Goal: Information Seeking & Learning: Learn about a topic

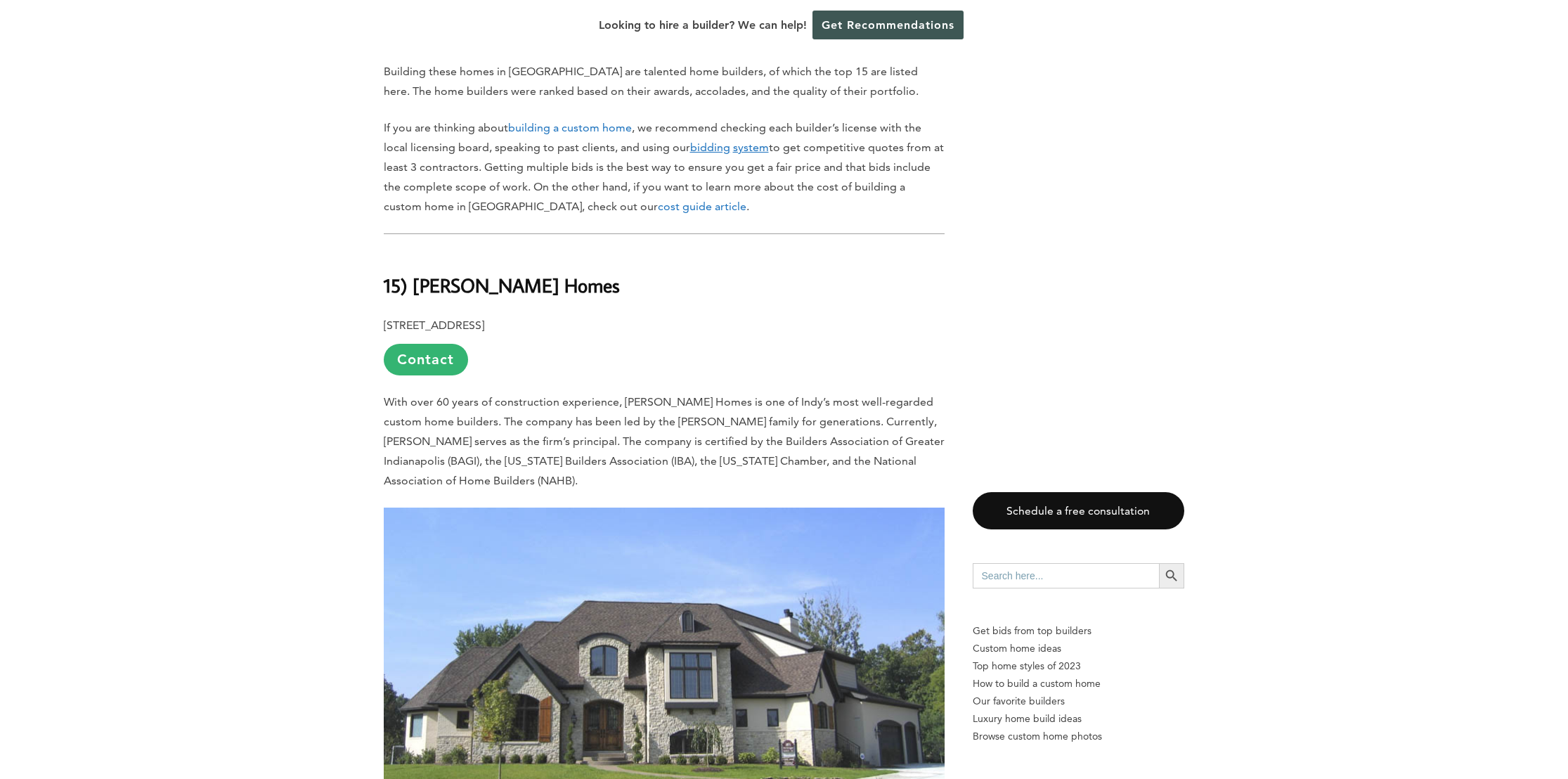
scroll to position [914, 0]
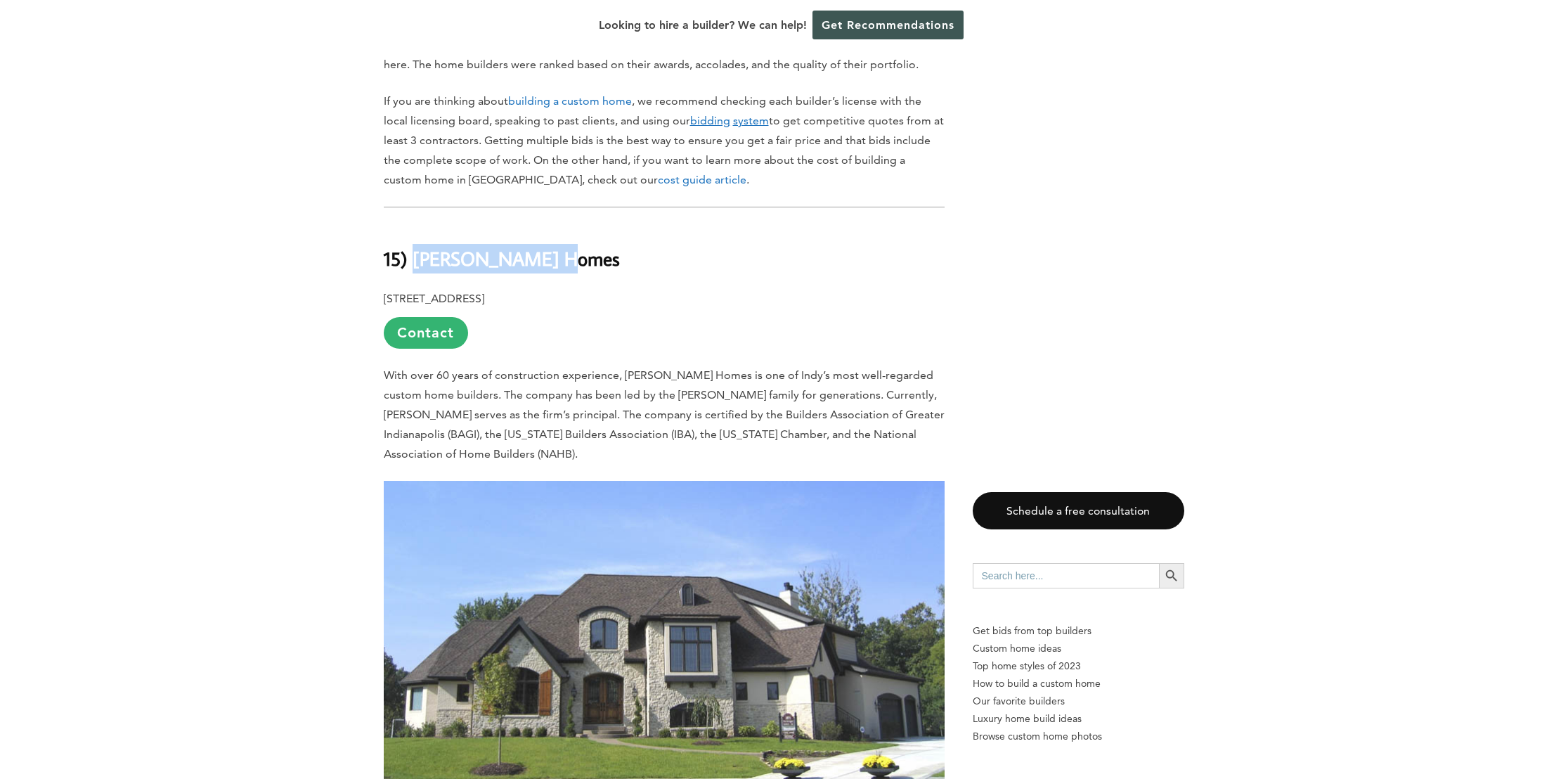
drag, startPoint x: 413, startPoint y: 219, endPoint x: 555, endPoint y: 224, distance: 142.1
click at [555, 224] on h2 "15) [PERSON_NAME] Homes" at bounding box center [664, 248] width 561 height 48
copy b "[PERSON_NAME] Homes"
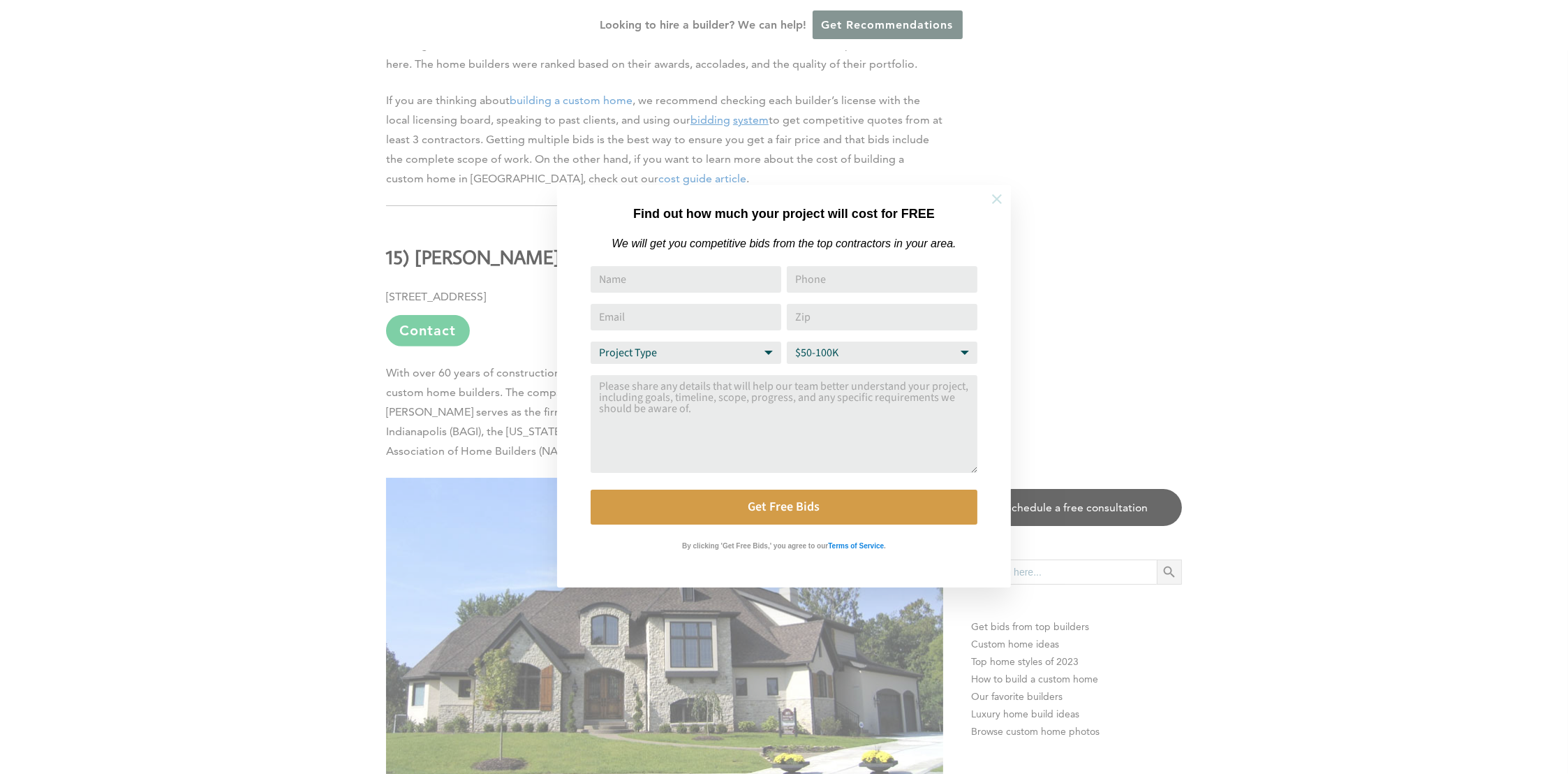
click at [990, 203] on icon at bounding box center [997, 199] width 15 height 15
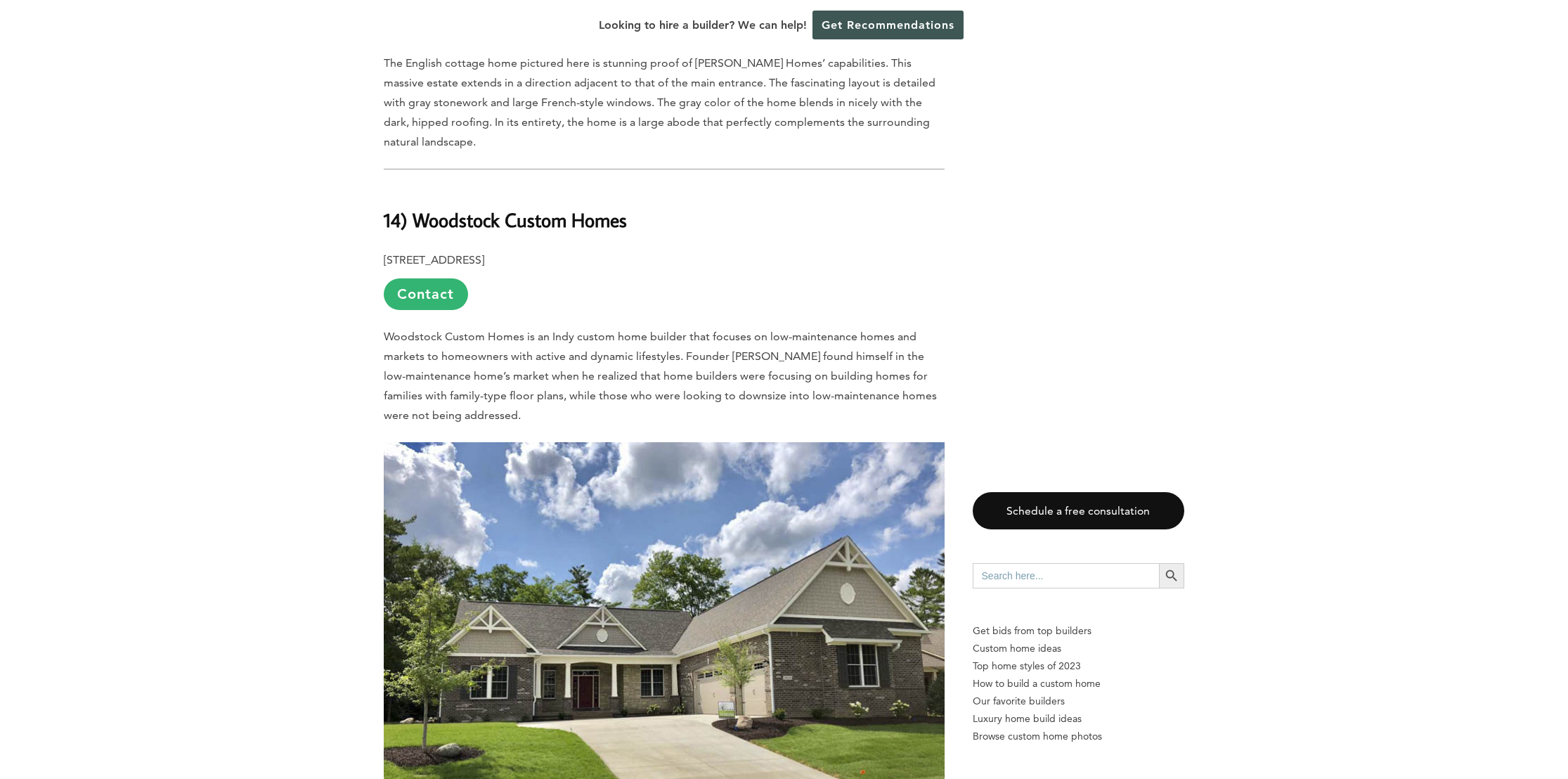
scroll to position [1687, 0]
drag, startPoint x: 384, startPoint y: 301, endPoint x: 524, endPoint y: 300, distance: 140.0
click at [524, 330] on span "Woodstock Custom Homes is an Indy custom home builder that focuses on low-maint…" at bounding box center [660, 376] width 554 height 92
copy span "Woodstock Custom Homes"
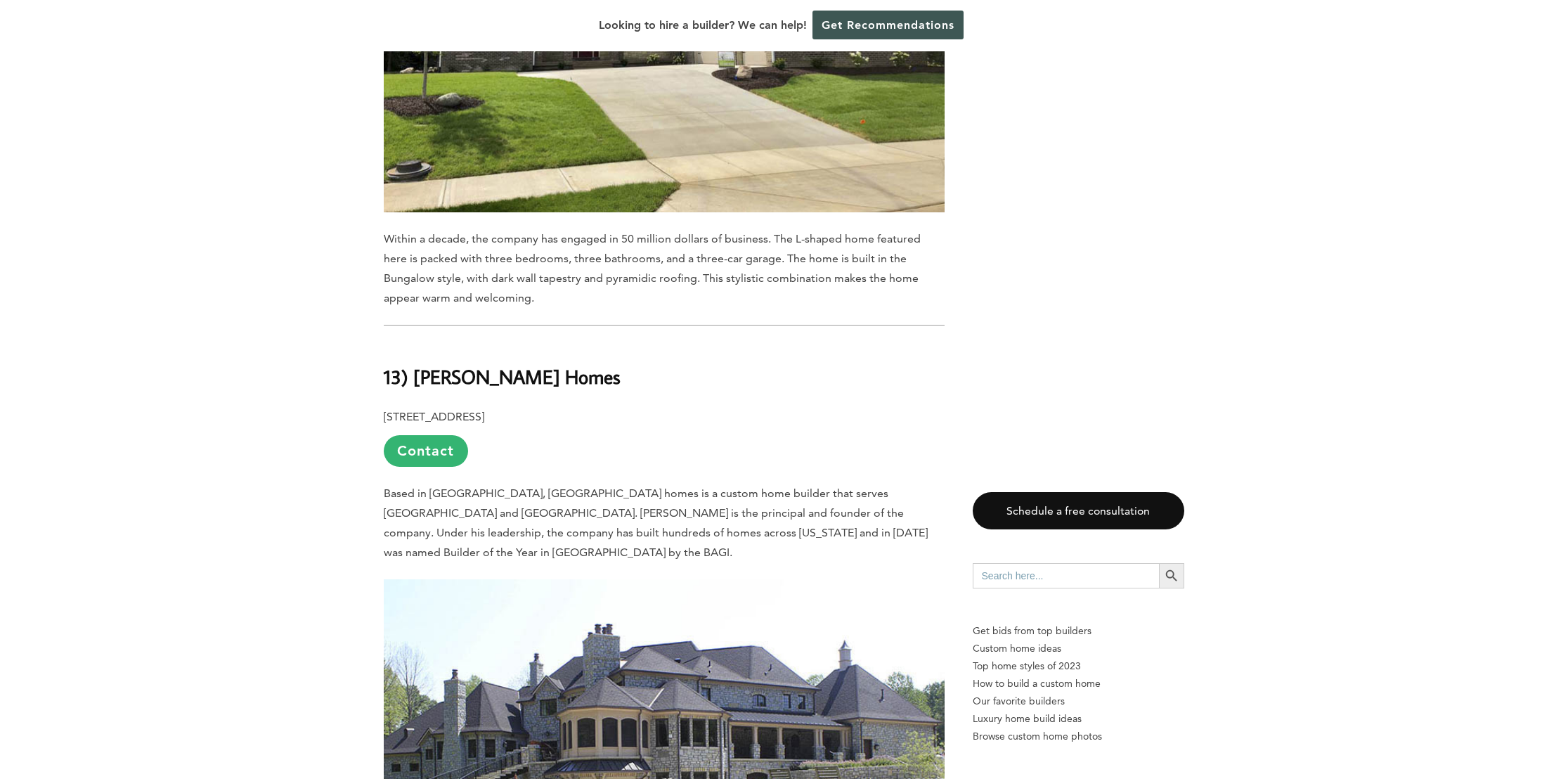
scroll to position [2600, 0]
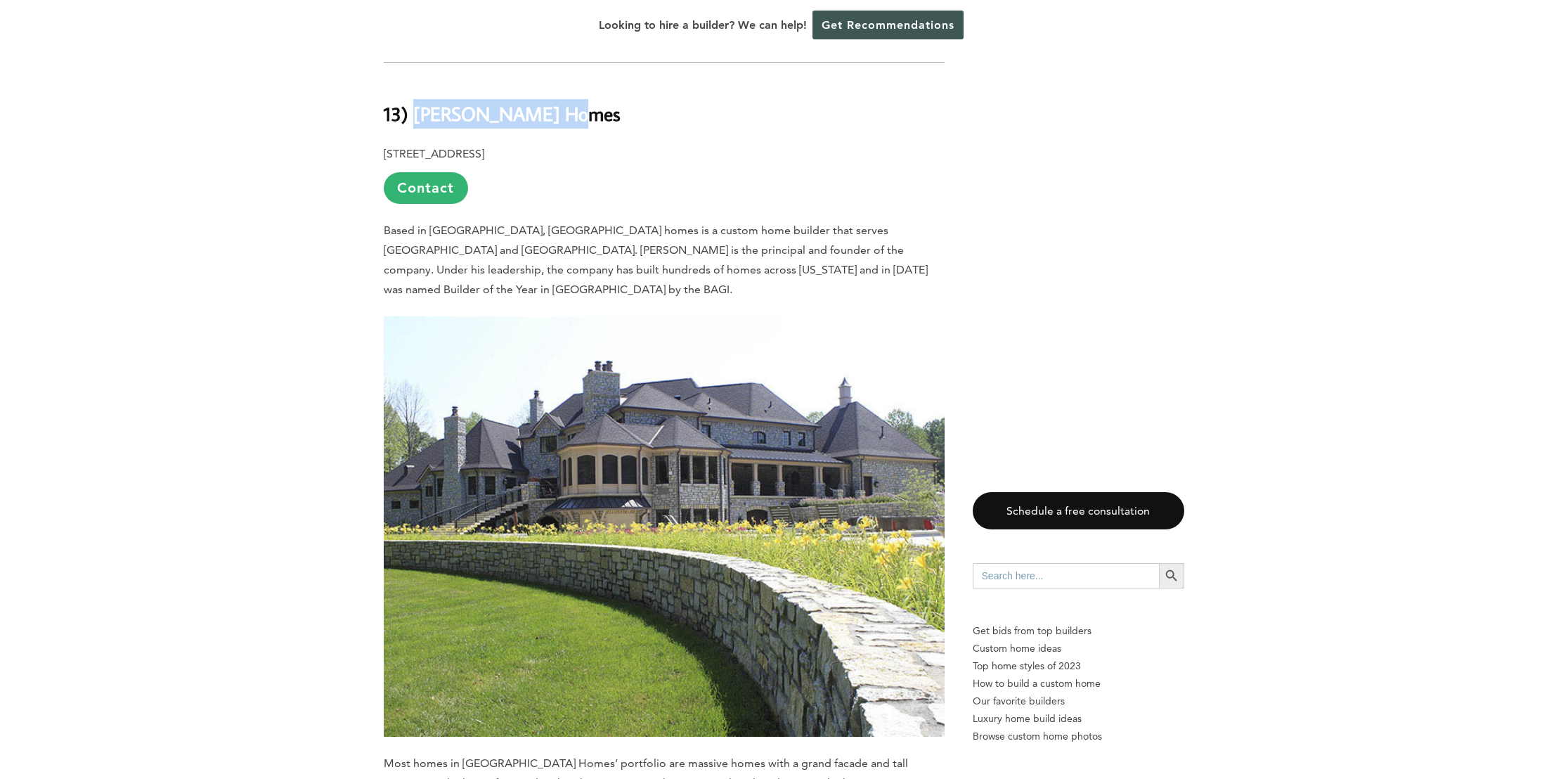
drag, startPoint x: 416, startPoint y: 75, endPoint x: 557, endPoint y: 83, distance: 141.2
click at [557, 102] on b "13) [PERSON_NAME] Homes" at bounding box center [502, 114] width 237 height 25
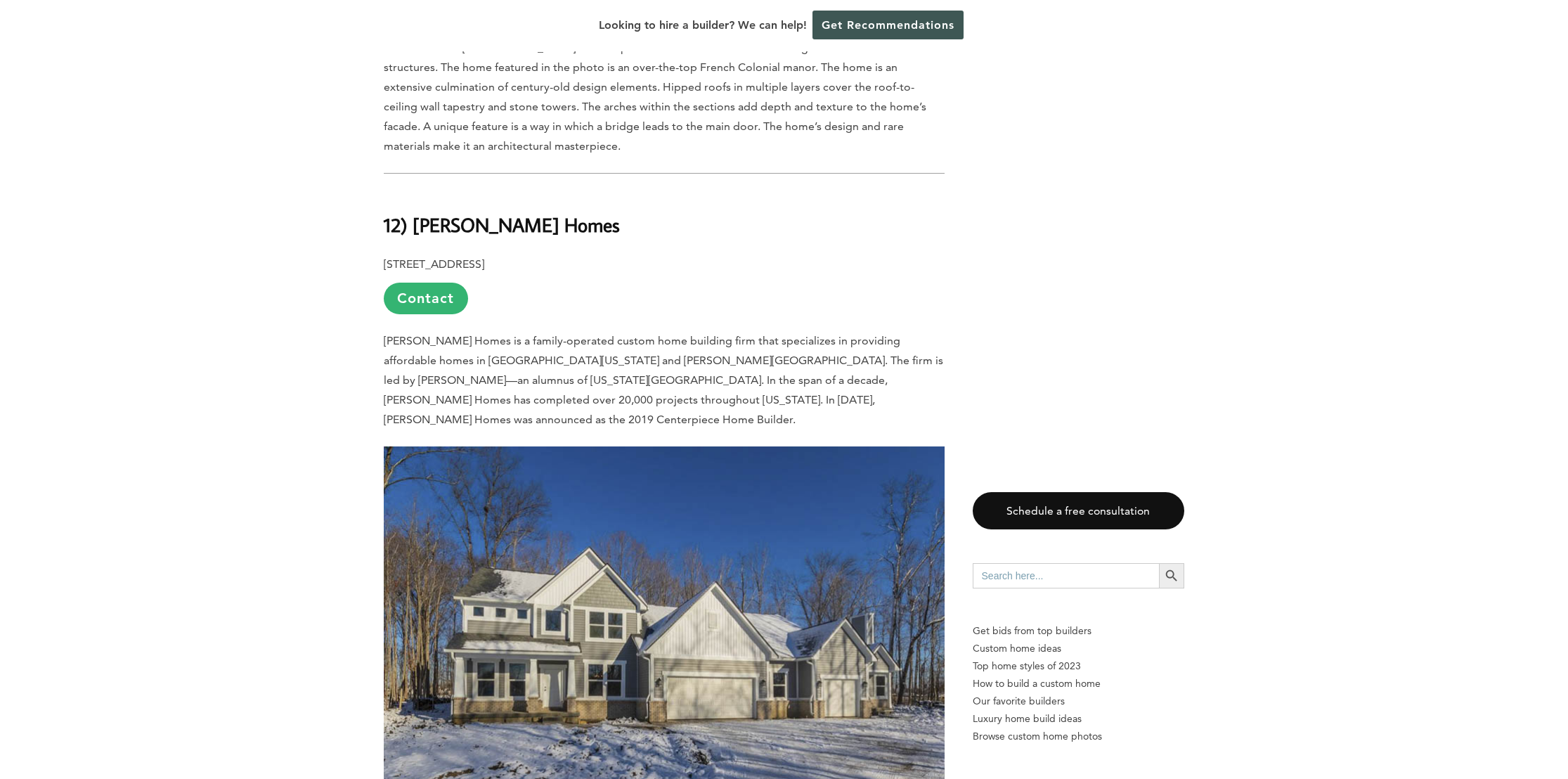
scroll to position [3373, 0]
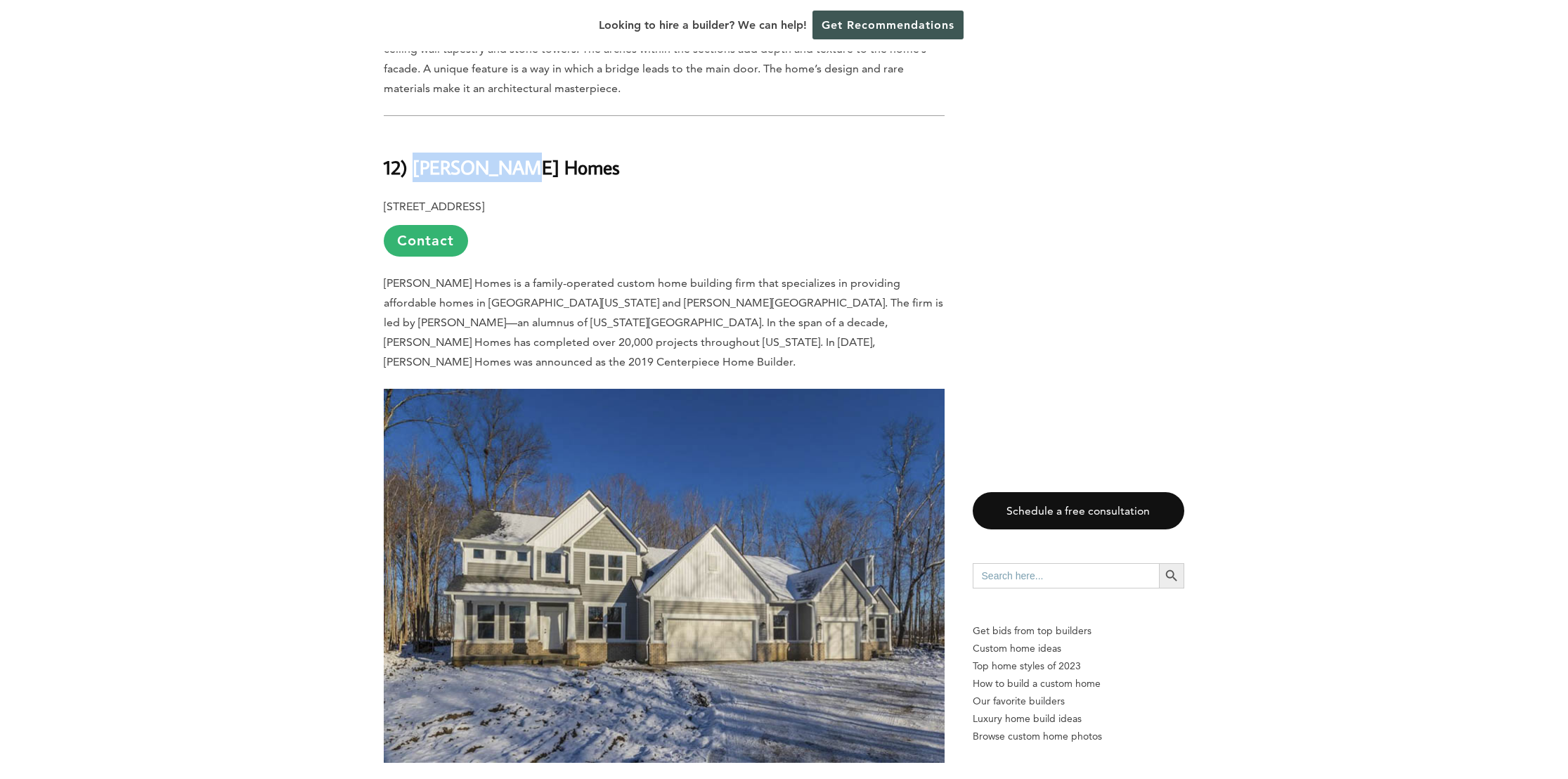
drag, startPoint x: 416, startPoint y: 130, endPoint x: 515, endPoint y: 135, distance: 99.1
click at [515, 155] on b "12) [PERSON_NAME] Homes" at bounding box center [501, 167] width 236 height 25
copy b "[PERSON_NAME] Homes"
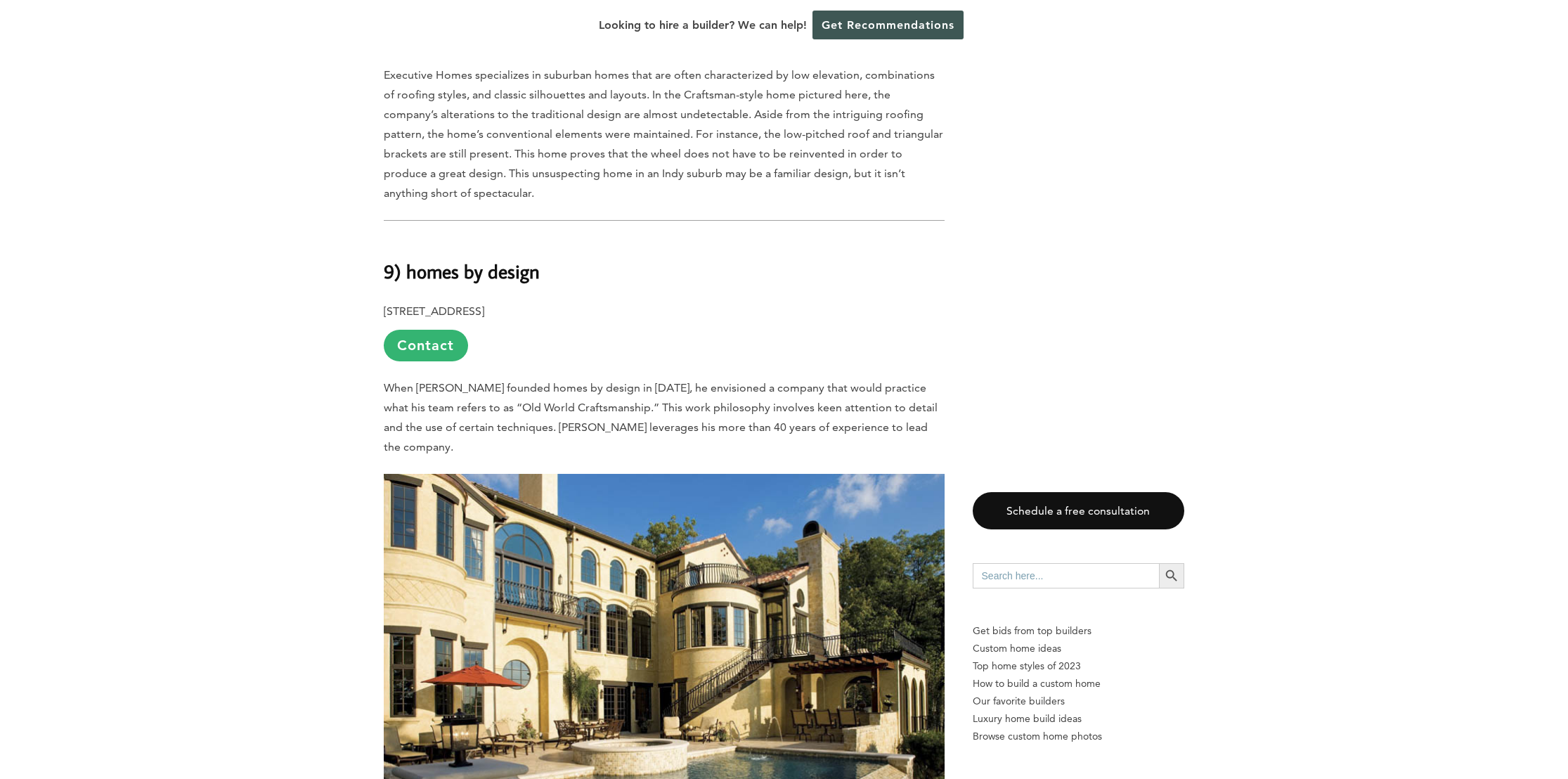
scroll to position [5762, 0]
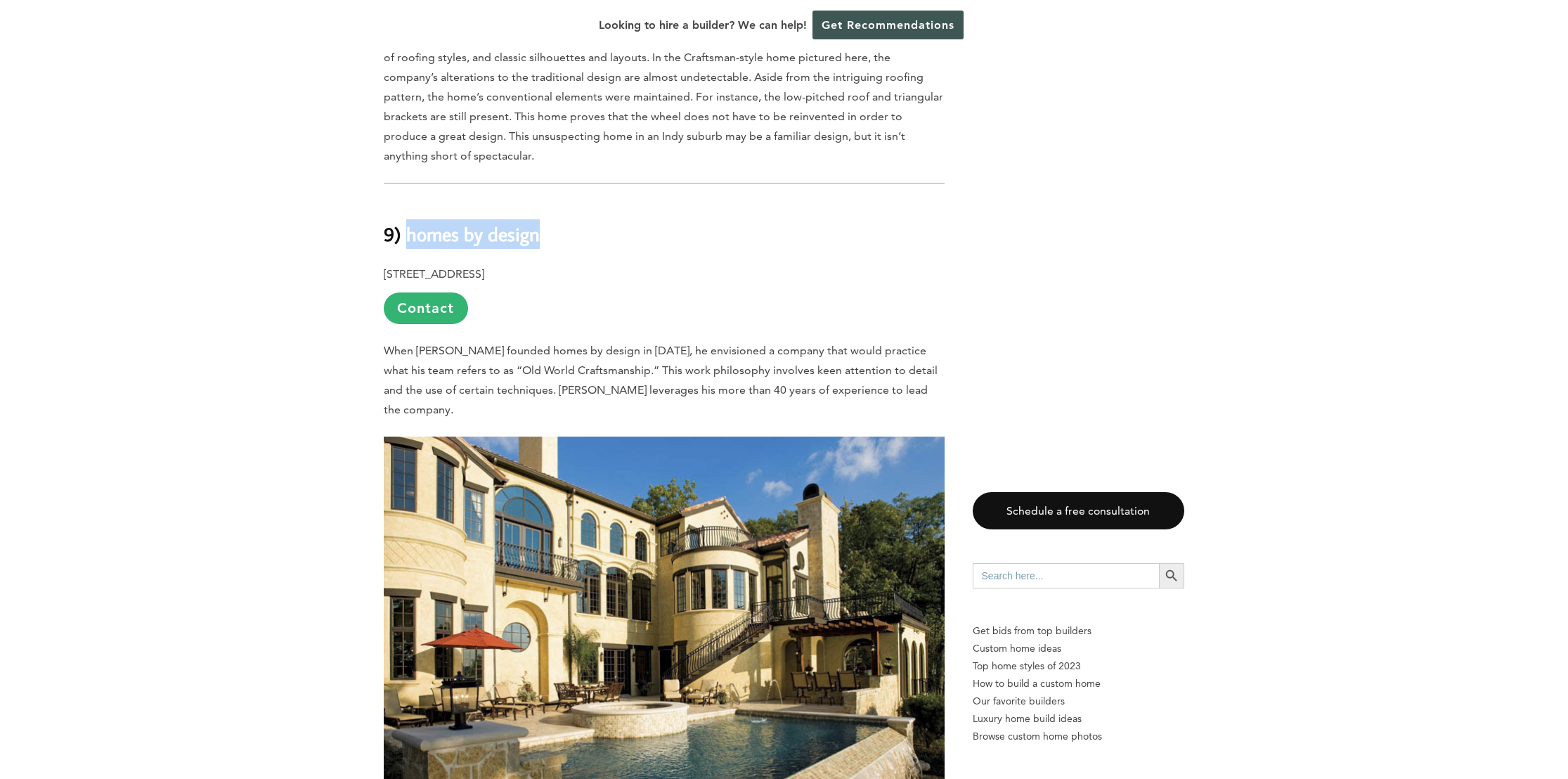
drag, startPoint x: 545, startPoint y: 159, endPoint x: 408, endPoint y: 158, distance: 137.0
click at [408, 201] on h2 "9) homes by design" at bounding box center [664, 225] width 561 height 48
copy b "homes by design"
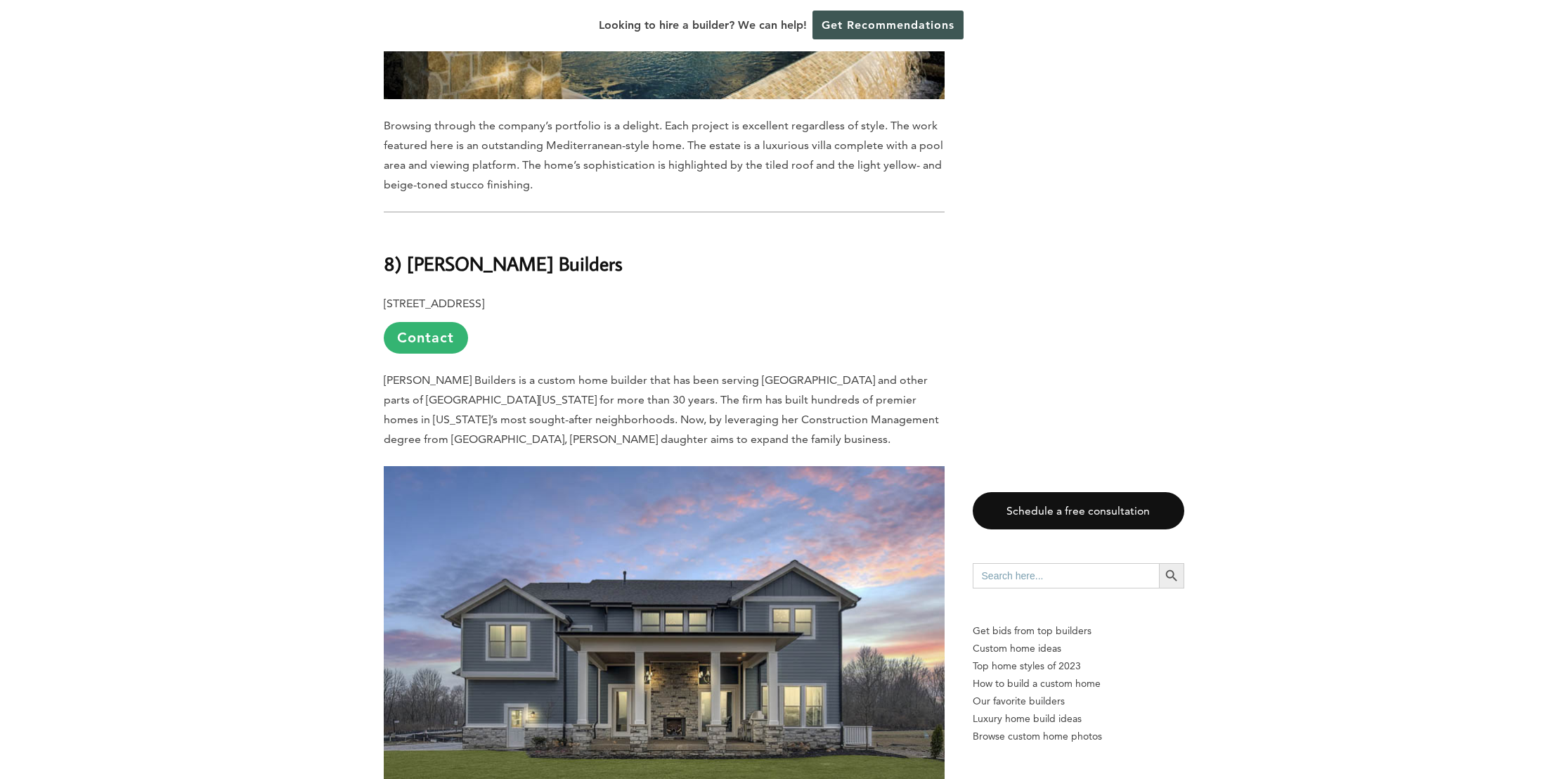
scroll to position [6465, 0]
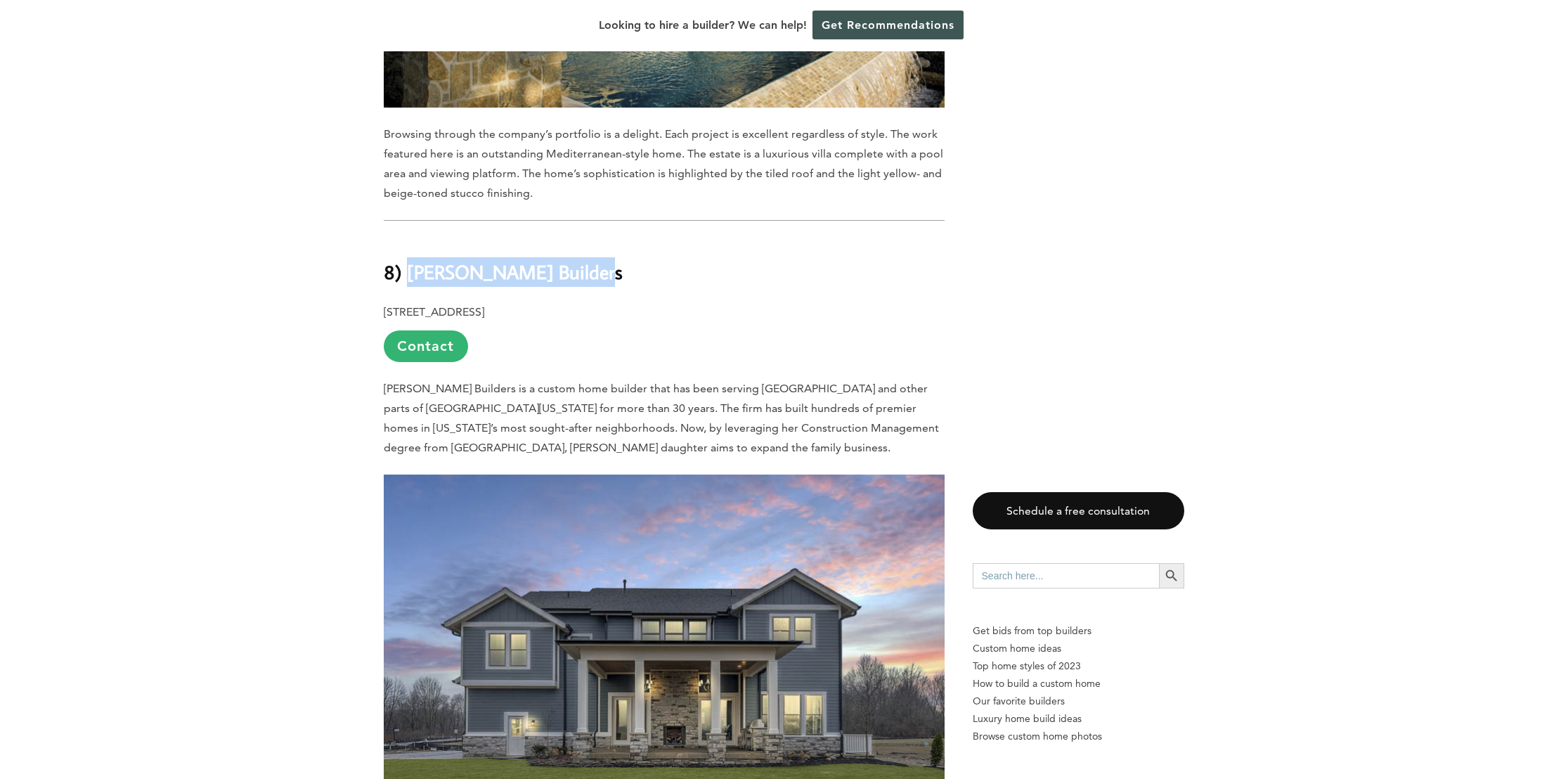
drag, startPoint x: 577, startPoint y: 180, endPoint x: 405, endPoint y: 176, distance: 172.0
click at [405, 238] on h2 "8) [PERSON_NAME] Builders" at bounding box center [664, 262] width 561 height 48
copy b "[PERSON_NAME] Builders"
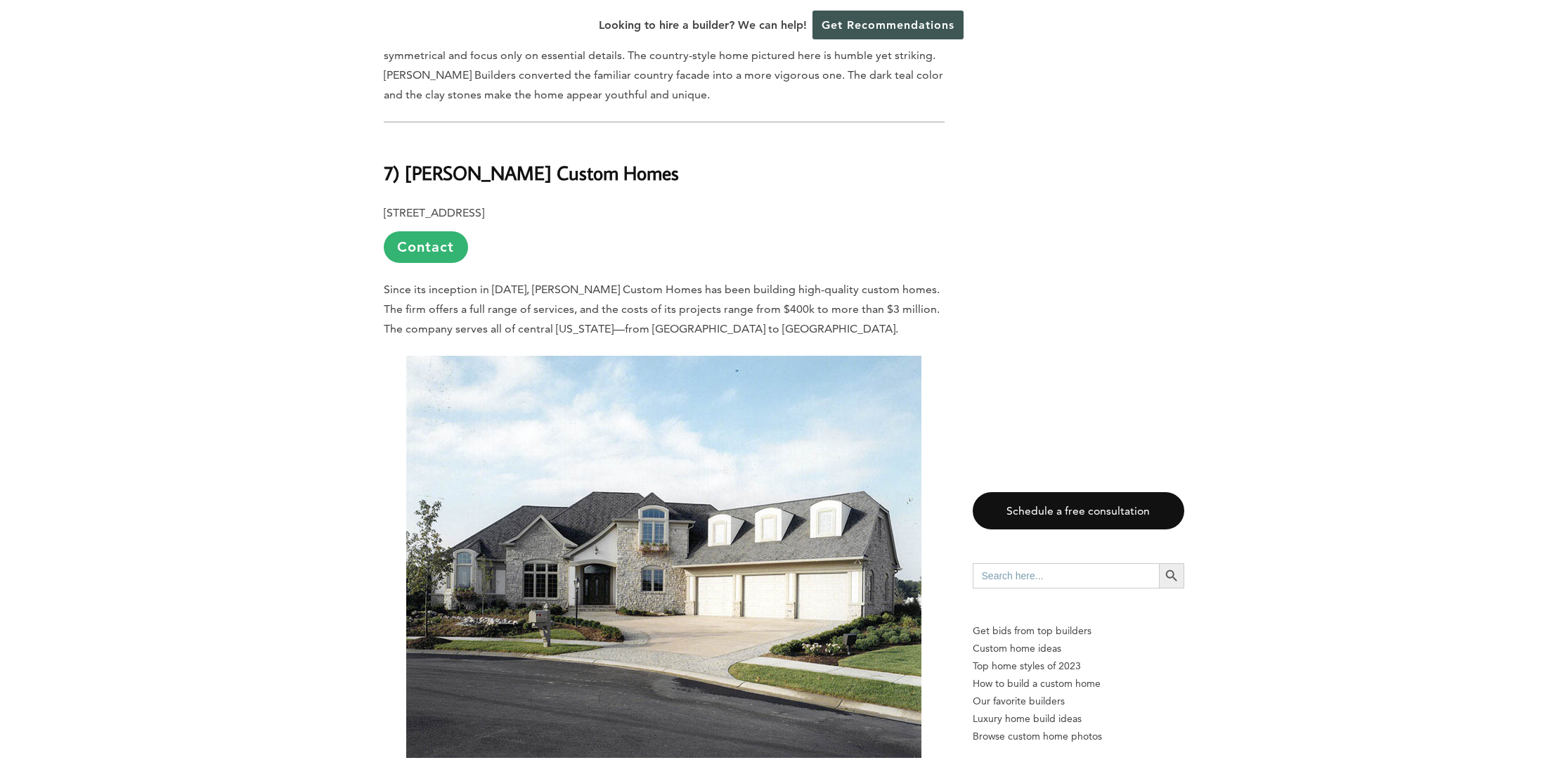
scroll to position [7519, 0]
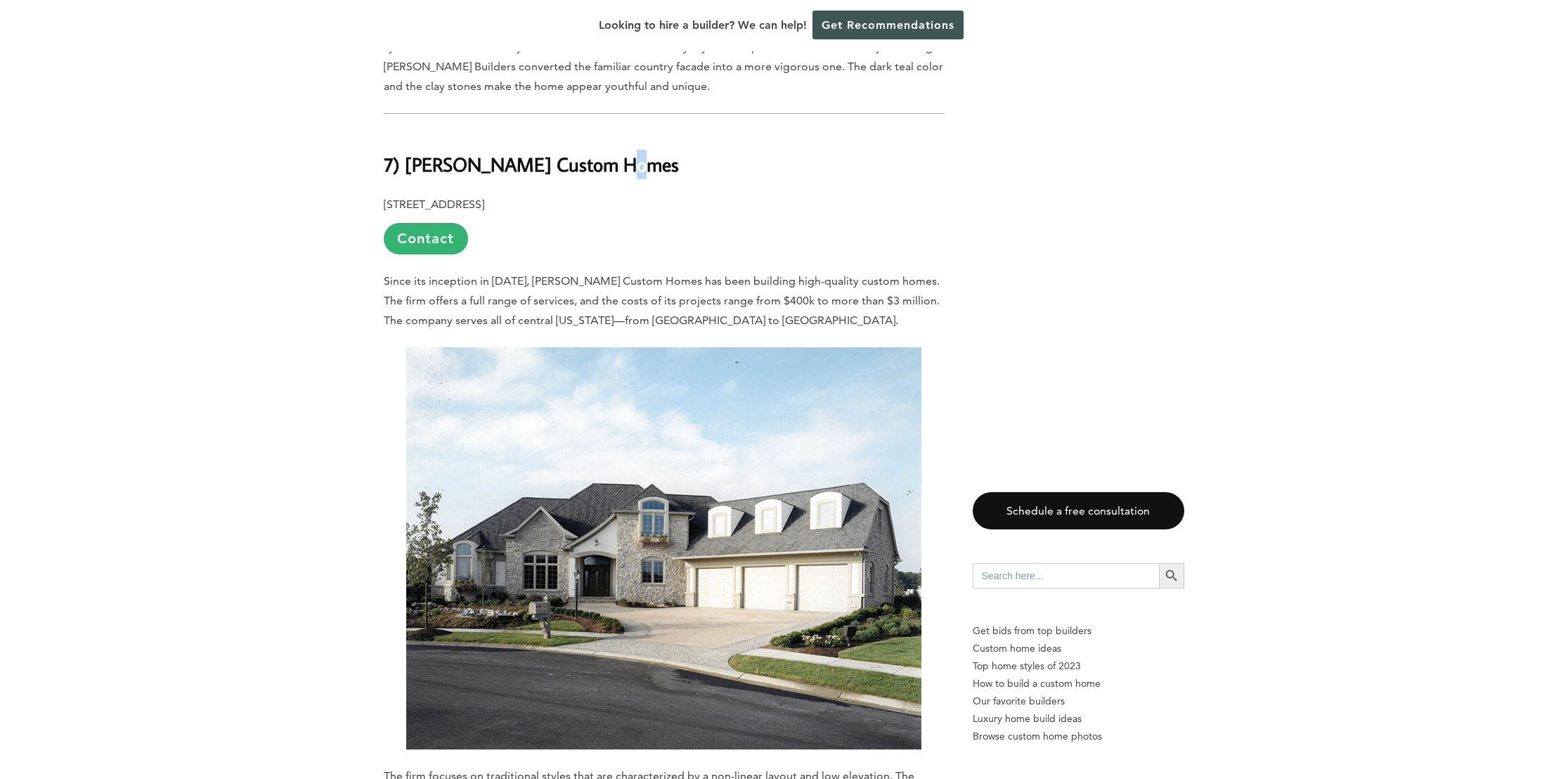
drag, startPoint x: 619, startPoint y: 73, endPoint x: 612, endPoint y: 64, distance: 11.4
click at [612, 131] on h2 "7) [PERSON_NAME] Custom Homes" at bounding box center [664, 155] width 561 height 48
click at [689, 271] on p "Since its inception in [DATE], [PERSON_NAME] Custom Homes has been building hig…" at bounding box center [664, 300] width 561 height 59
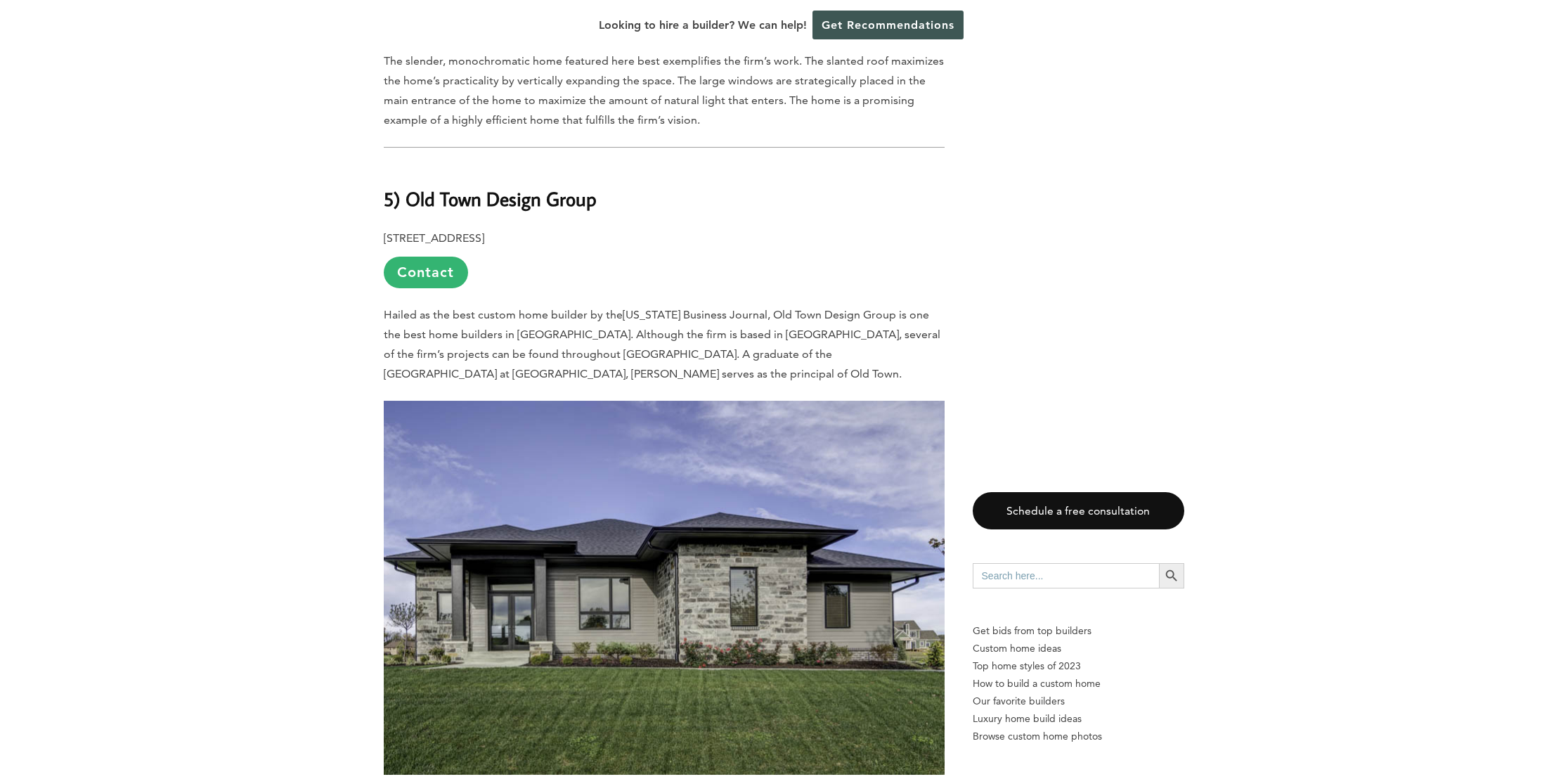
scroll to position [8994, 0]
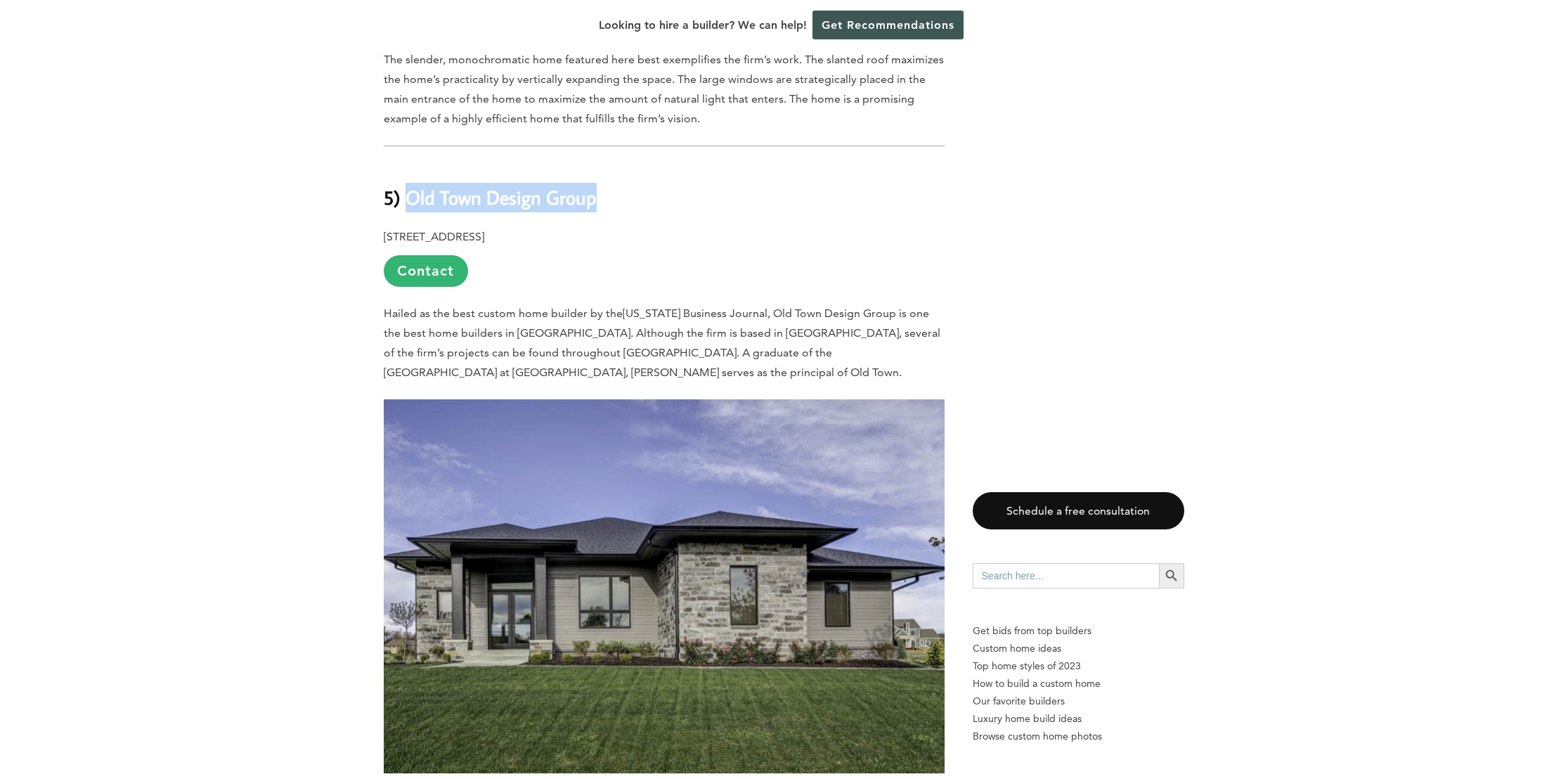
drag, startPoint x: 595, startPoint y: 107, endPoint x: 404, endPoint y: 101, distance: 191.1
click at [404, 184] on b "5) Old Town Design Group" at bounding box center [490, 197] width 213 height 25
copy b "Old Town Design Group"
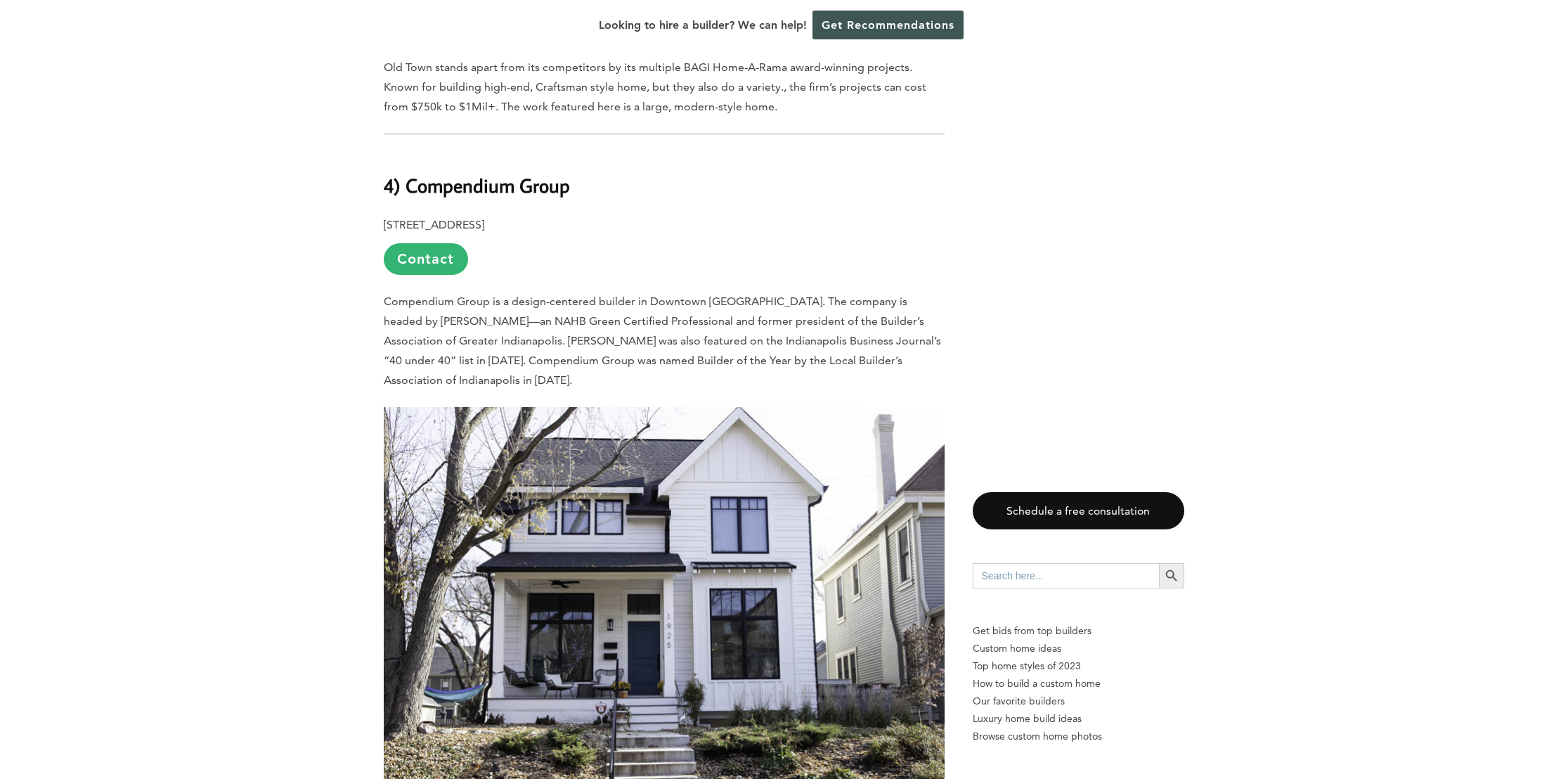
scroll to position [9698, 0]
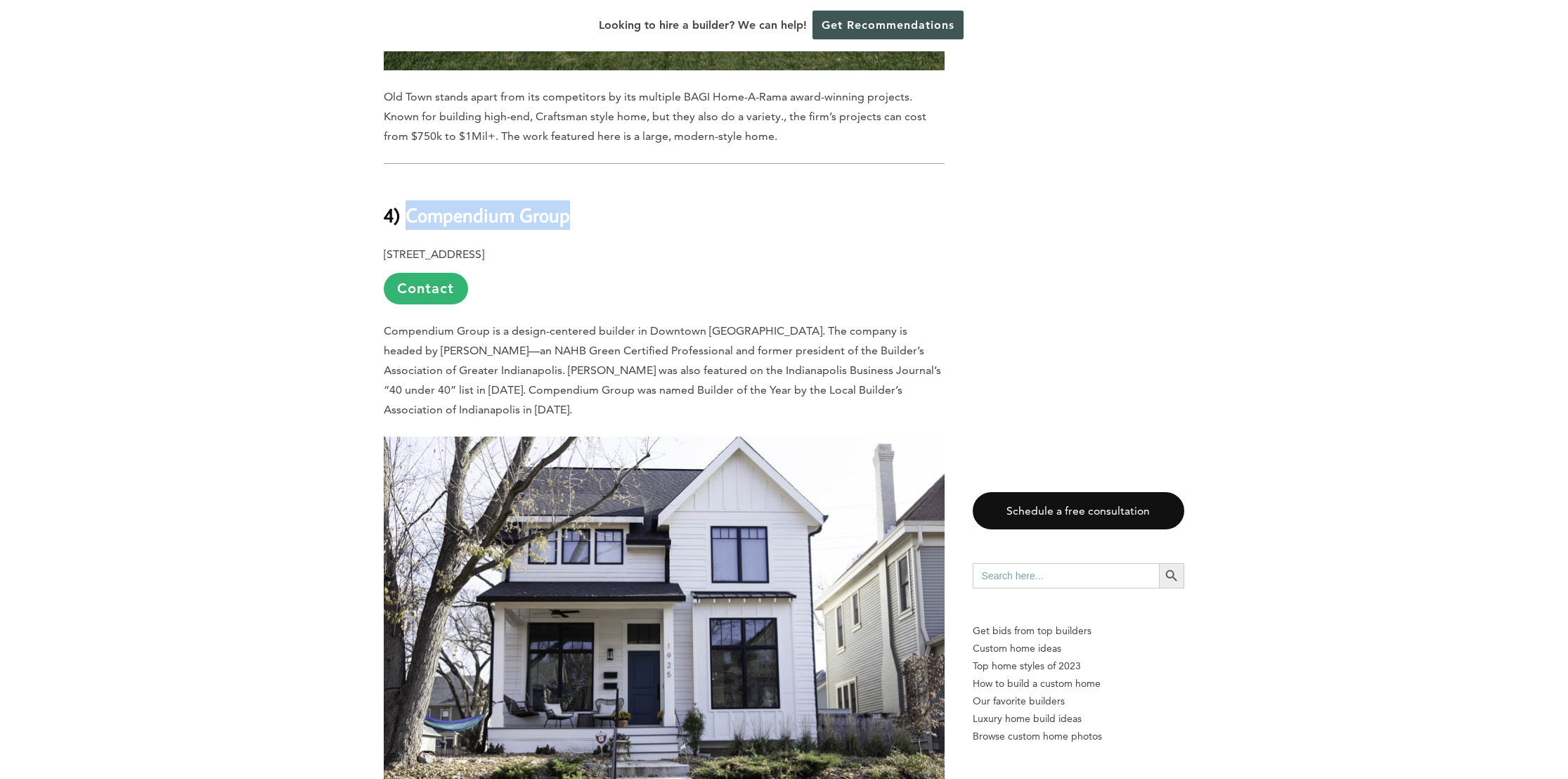
drag, startPoint x: 572, startPoint y: 122, endPoint x: 410, endPoint y: 117, distance: 162.1
click at [410, 180] on h2 "4) Compendium Group" at bounding box center [664, 205] width 561 height 48
copy b "Compendium Group"
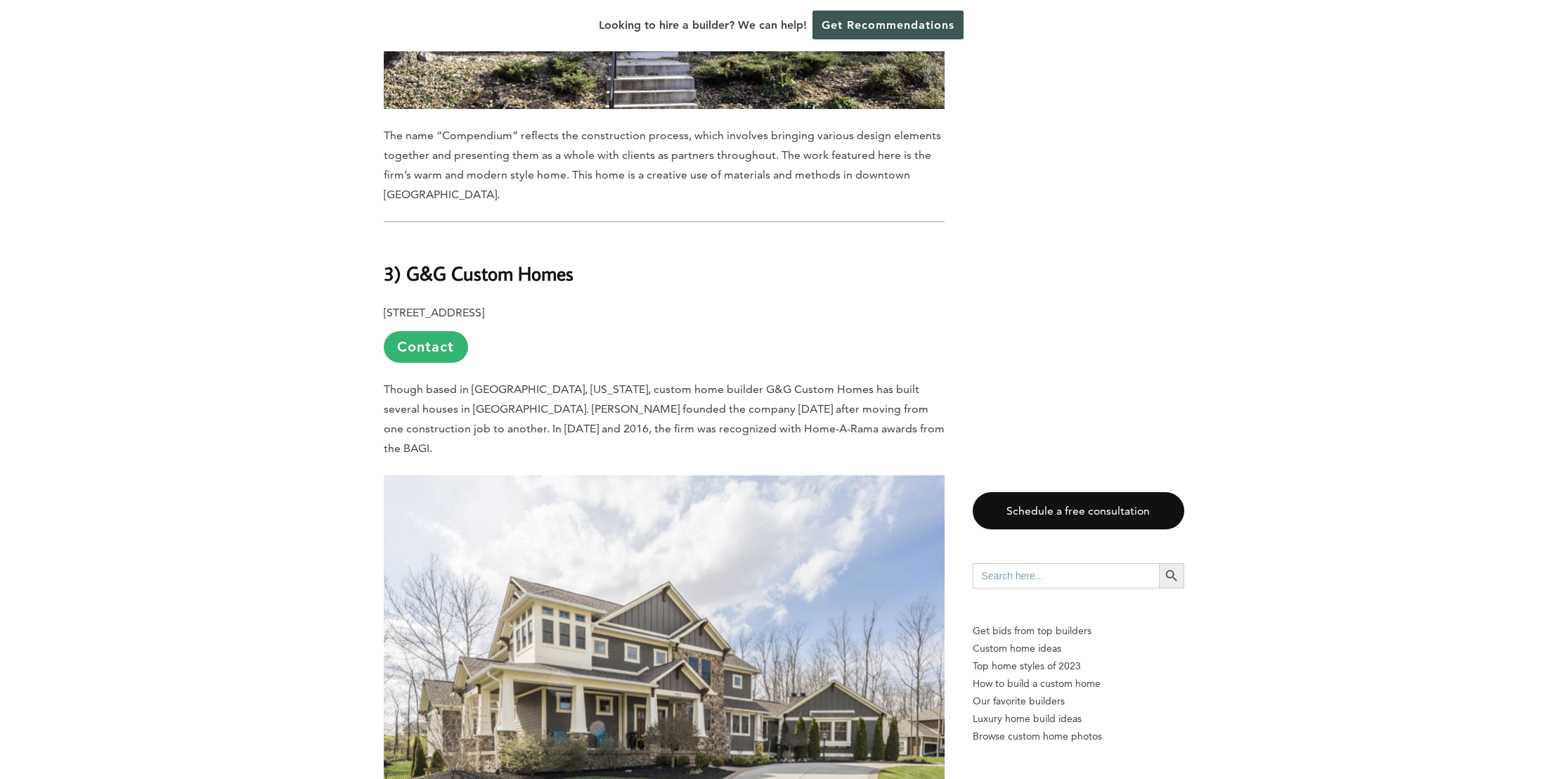
scroll to position [10400, 0]
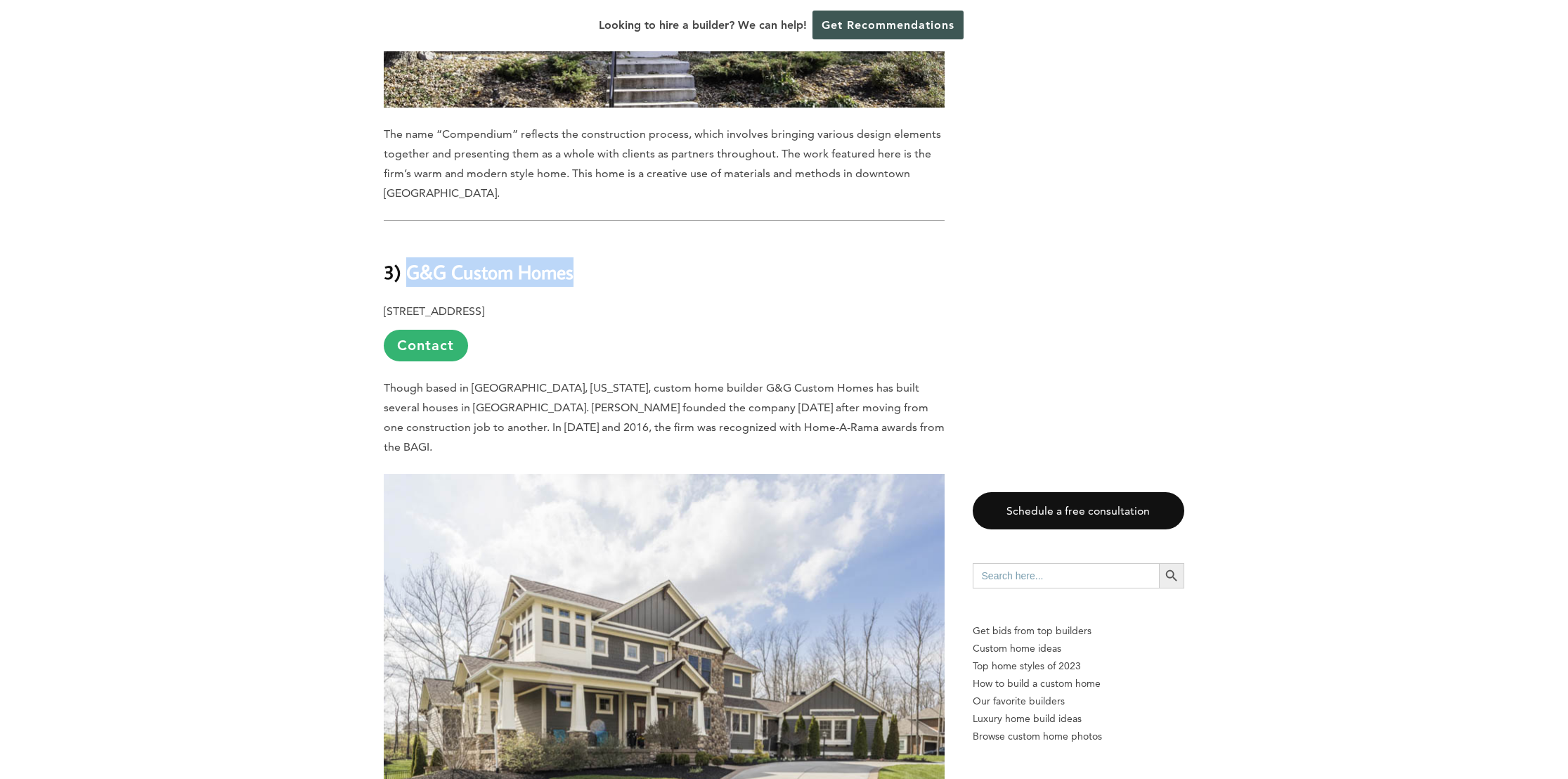
drag, startPoint x: 562, startPoint y: 160, endPoint x: 410, endPoint y: 152, distance: 152.2
click at [410, 238] on h2 "3) G&G Custom Homes" at bounding box center [664, 262] width 561 height 48
copy b "G&G Custom Homes"
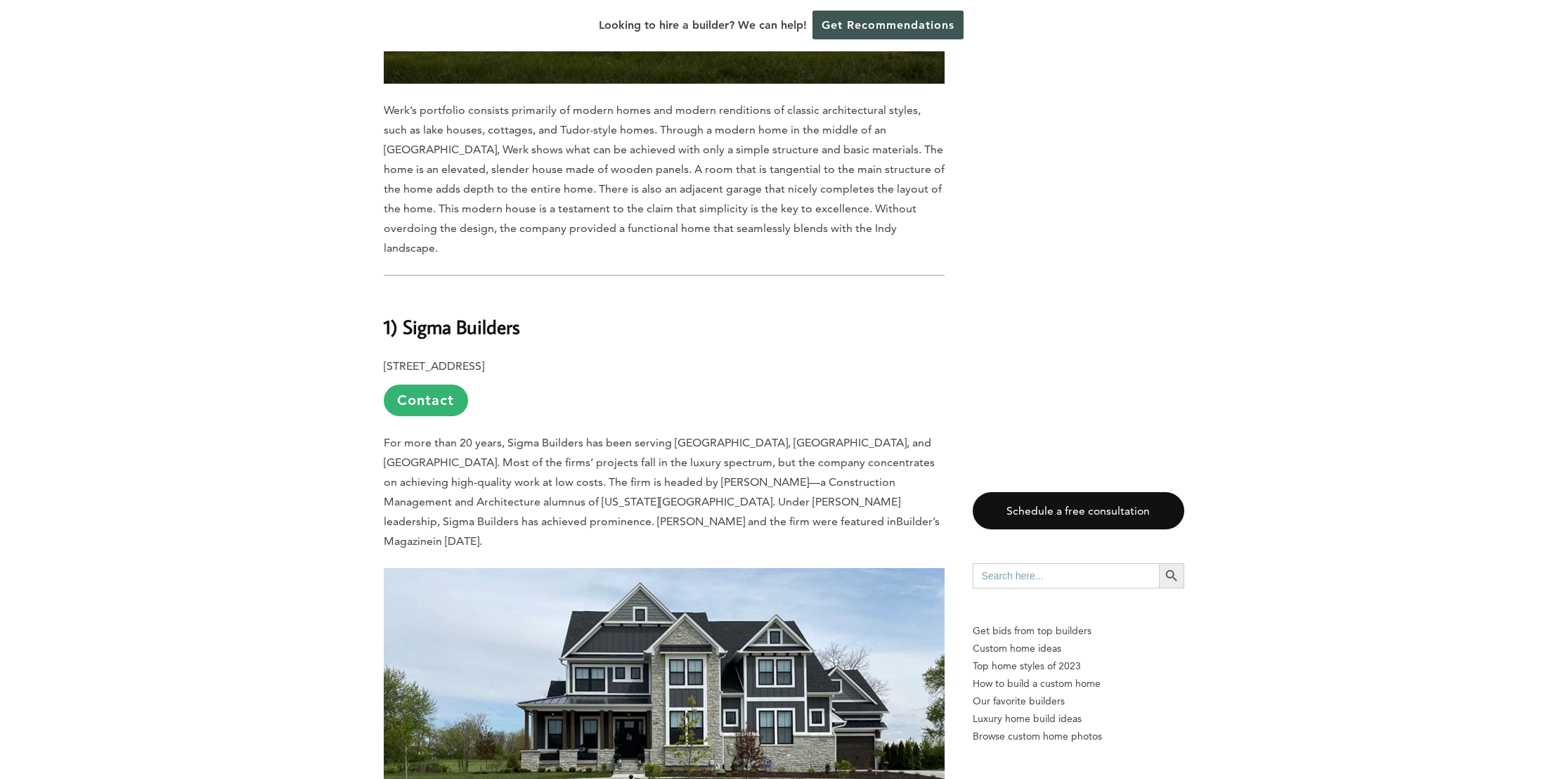
scroll to position [11946, 0]
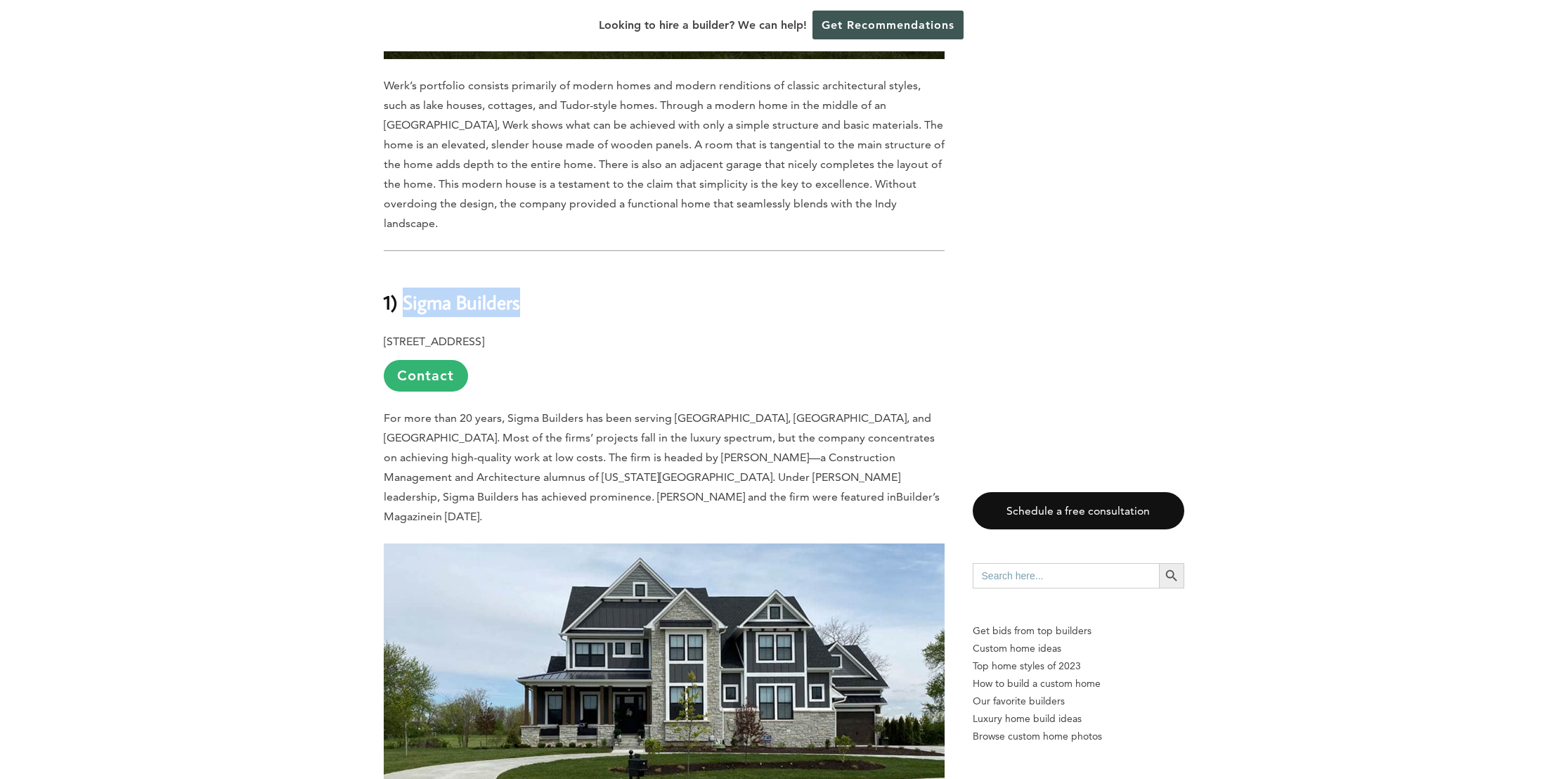
drag, startPoint x: 476, startPoint y: 105, endPoint x: 404, endPoint y: 102, distance: 72.1
click at [404, 267] on h2 "1) Sigma Builders" at bounding box center [664, 292] width 561 height 48
copy b "Sigma Builders"
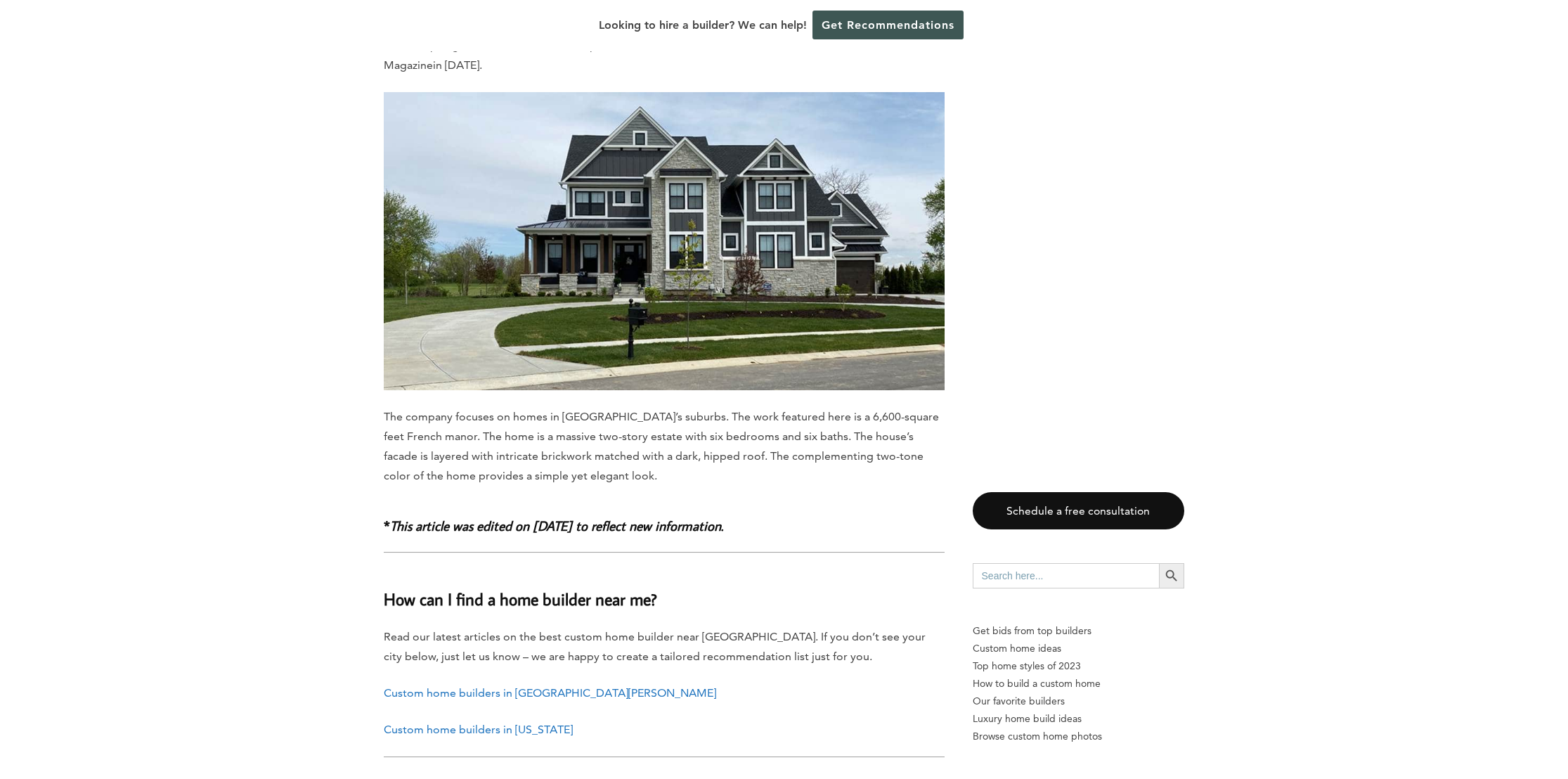
scroll to position [12648, 0]
